Goal: Information Seeking & Learning: Learn about a topic

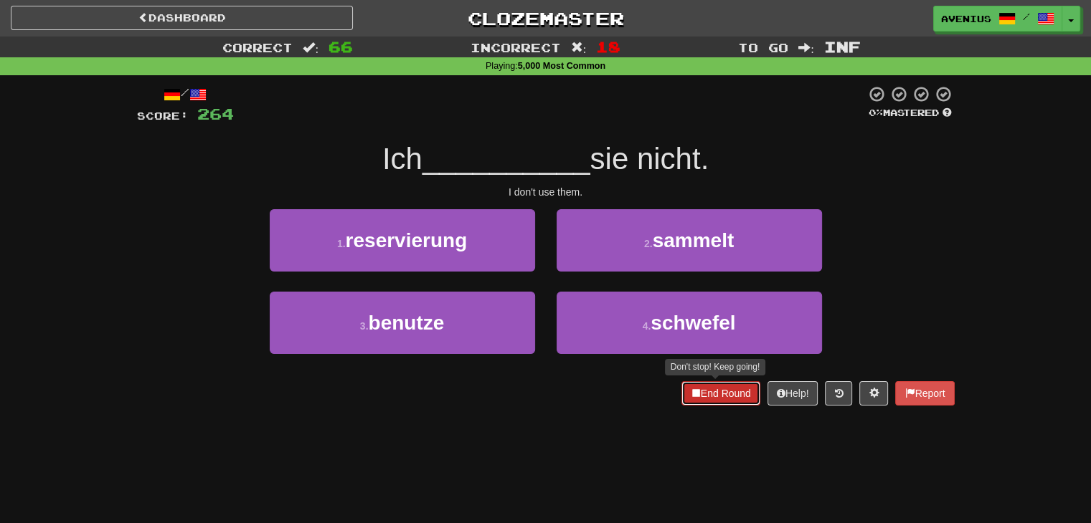
click at [709, 391] on button "End Round" at bounding box center [720, 394] width 79 height 24
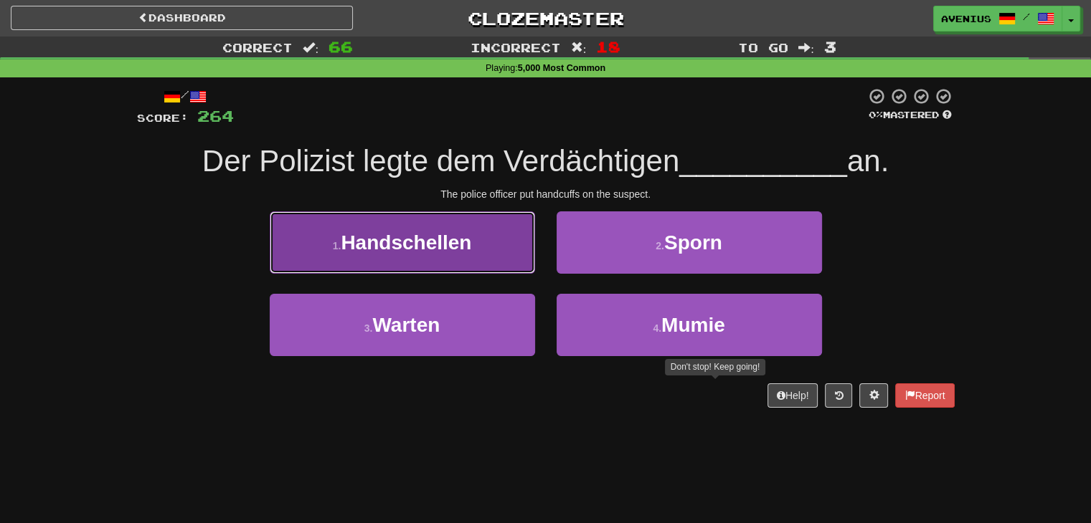
click at [503, 266] on button "1 . Handschellen" at bounding box center [402, 243] width 265 height 62
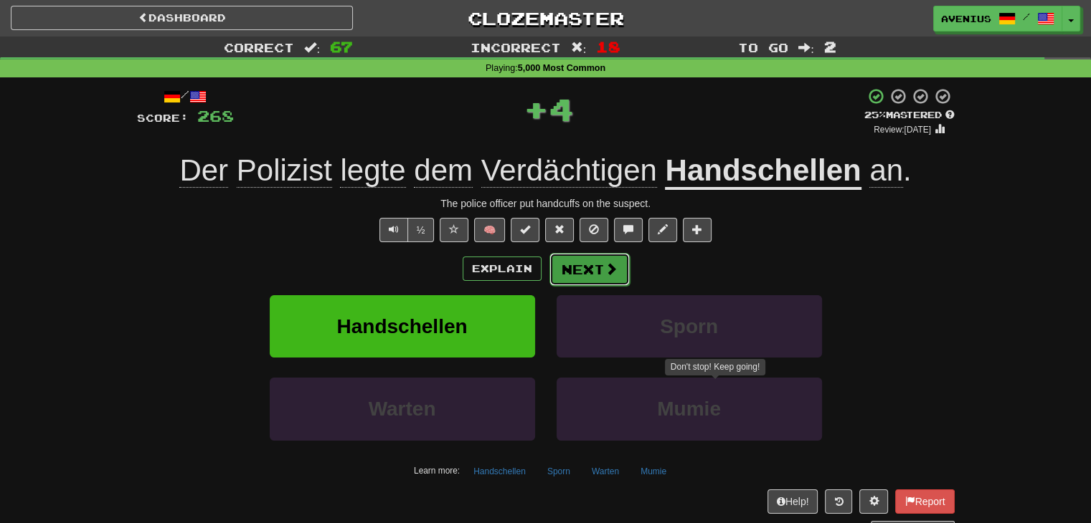
click at [617, 267] on button "Next" at bounding box center [589, 269] width 80 height 33
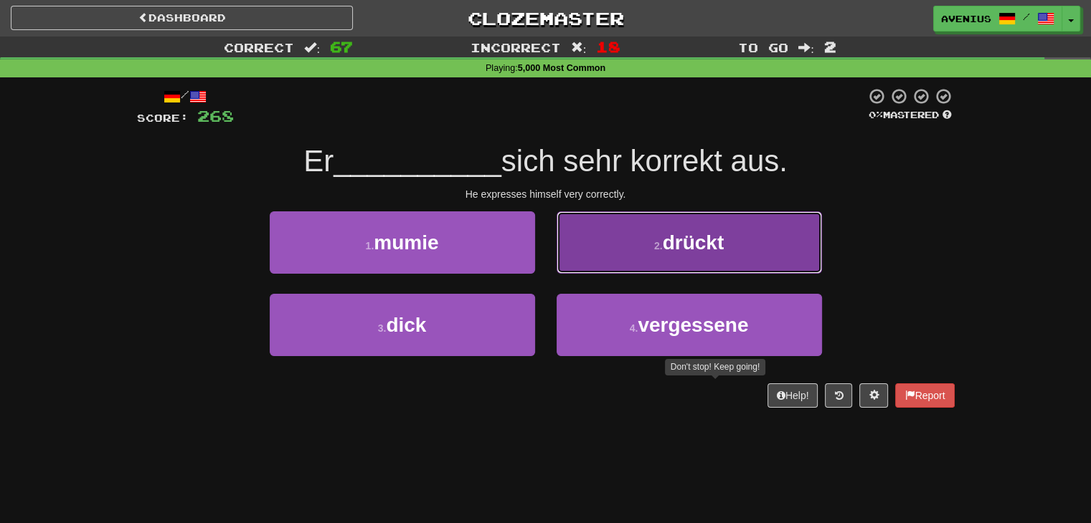
click at [585, 265] on button "2 . drückt" at bounding box center [688, 243] width 265 height 62
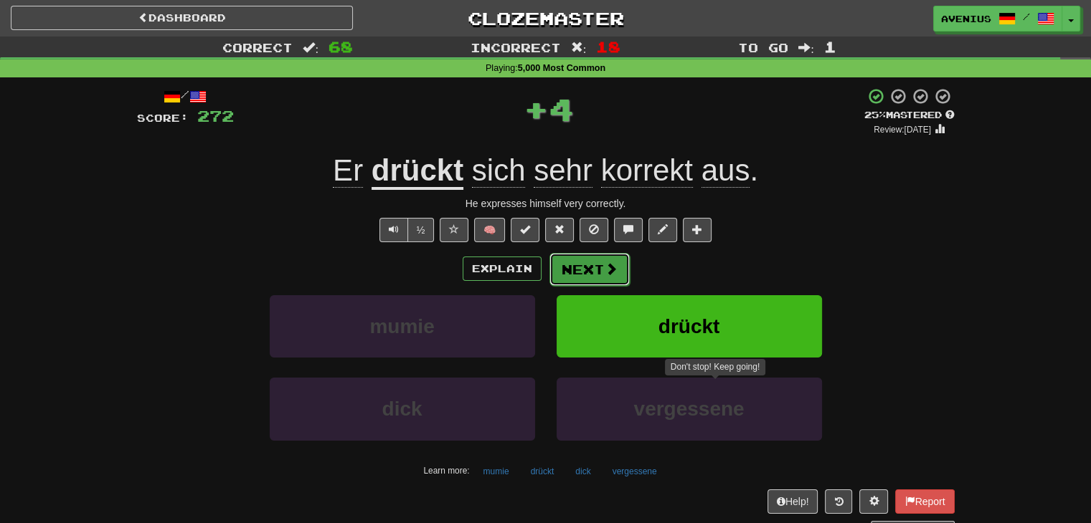
click at [571, 270] on button "Next" at bounding box center [589, 269] width 80 height 33
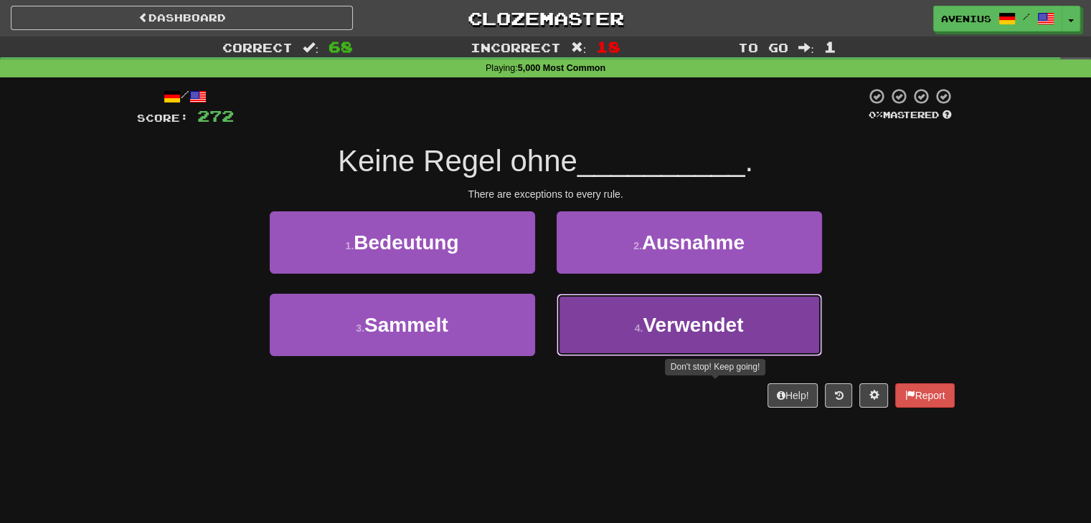
click at [607, 305] on button "4 . Verwendet" at bounding box center [688, 325] width 265 height 62
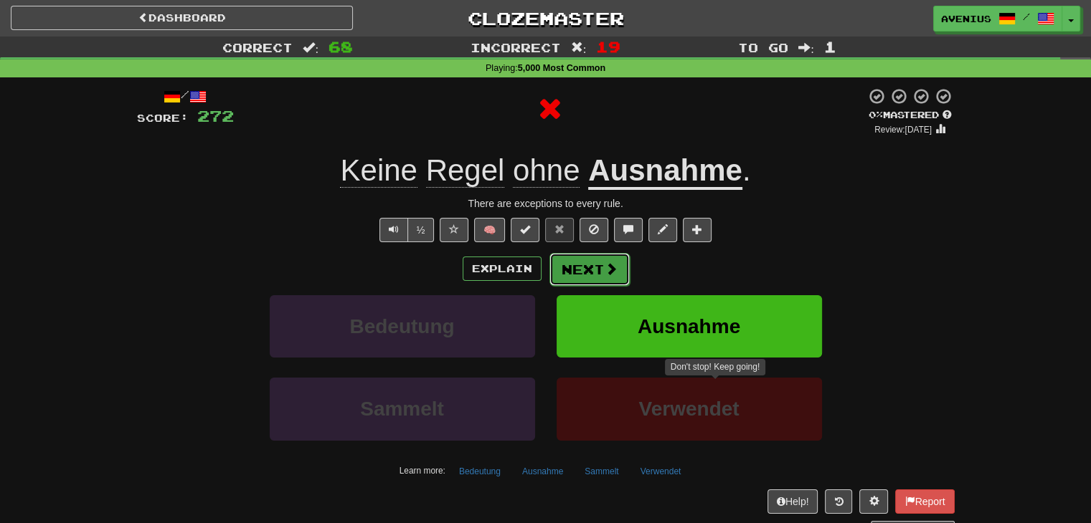
click at [582, 263] on button "Next" at bounding box center [589, 269] width 80 height 33
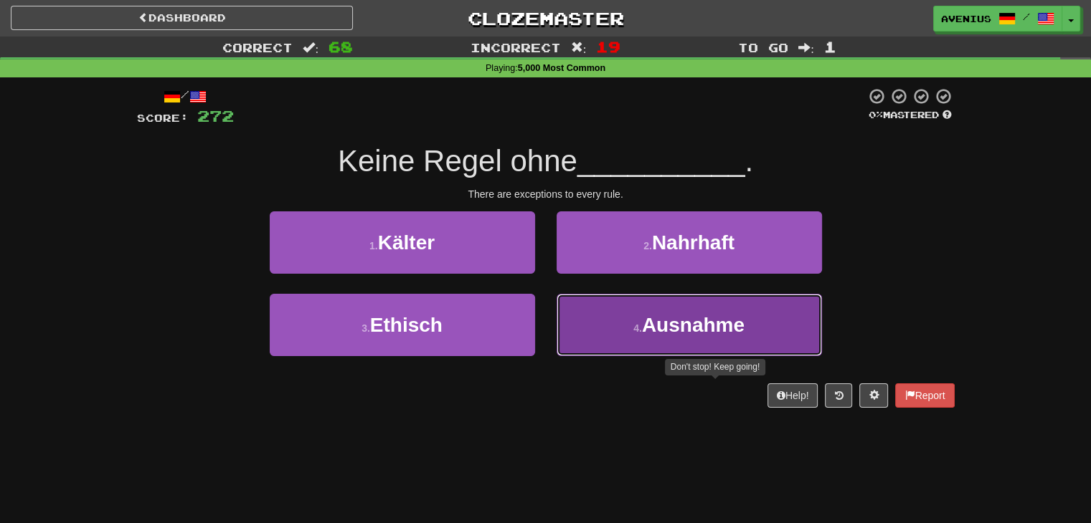
click at [615, 303] on button "4 . Ausnahme" at bounding box center [688, 325] width 265 height 62
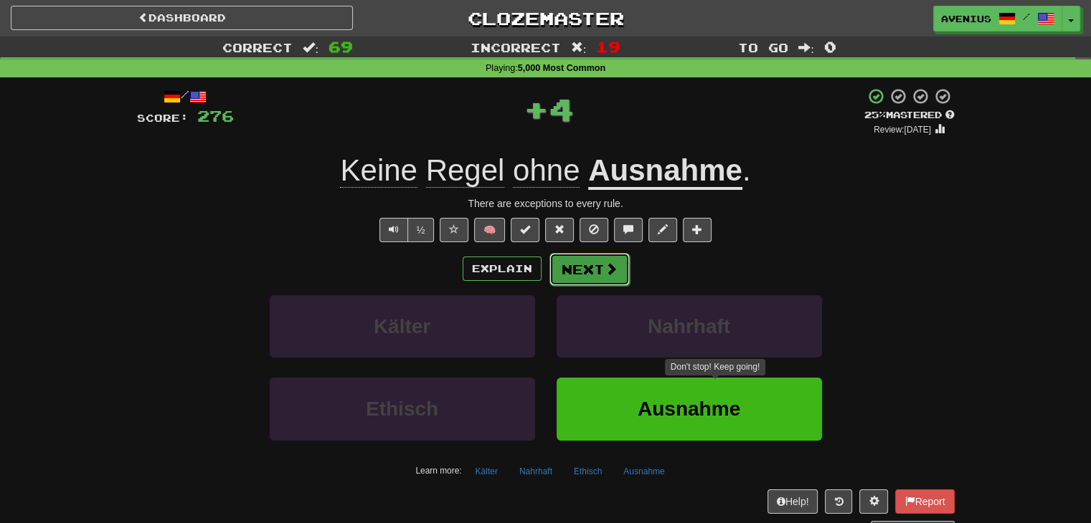
click at [565, 270] on button "Next" at bounding box center [589, 269] width 80 height 33
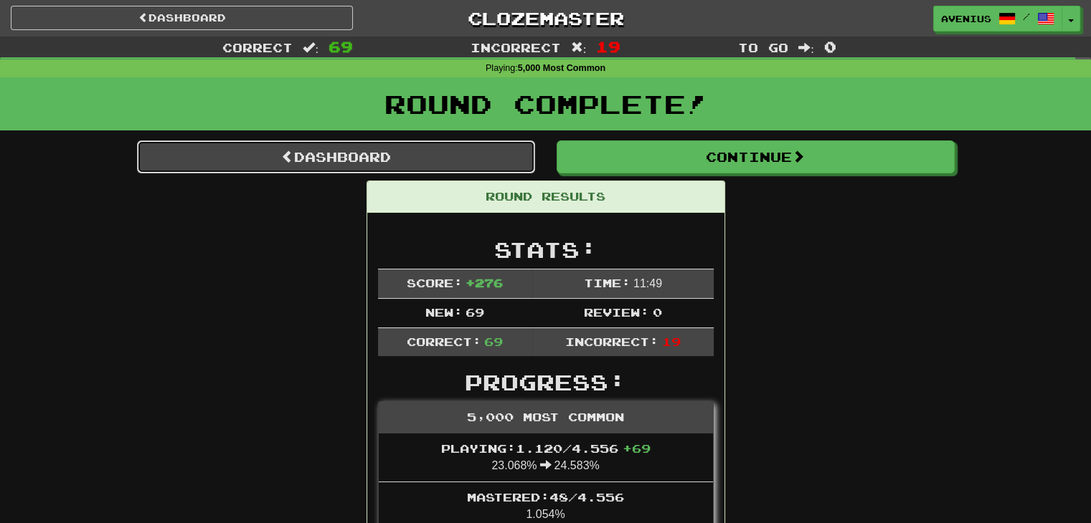
click at [350, 160] on link "Dashboard" at bounding box center [336, 157] width 398 height 33
